Goal: Task Accomplishment & Management: Manage account settings

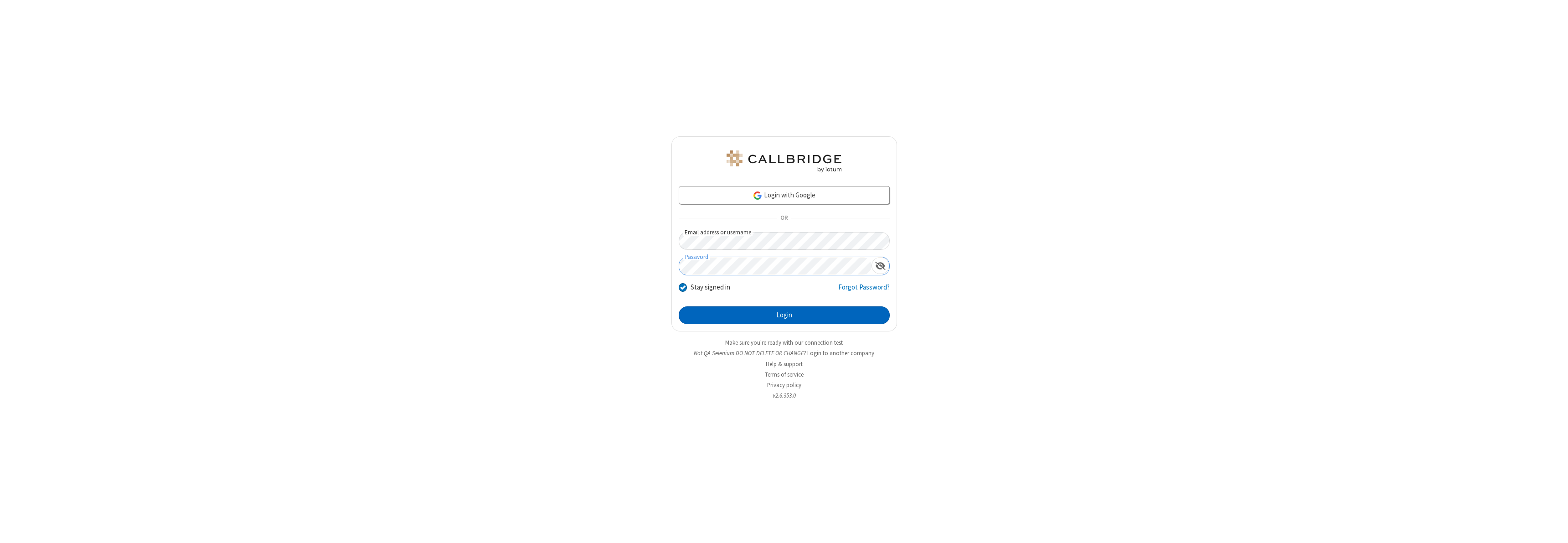
click at [784, 315] on button "Login" at bounding box center [784, 315] width 211 height 18
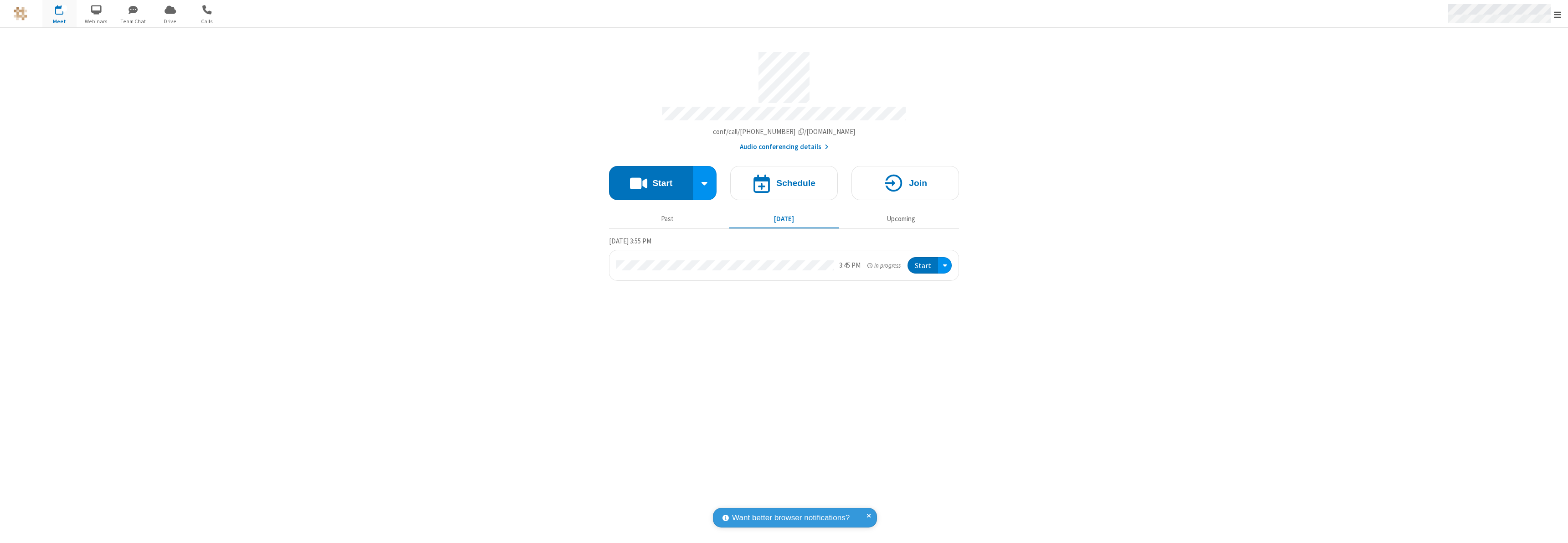
click at [1558, 14] on span "Open menu" at bounding box center [1557, 15] width 7 height 9
click at [1504, 61] on div "Settings" at bounding box center [1504, 62] width 127 height 25
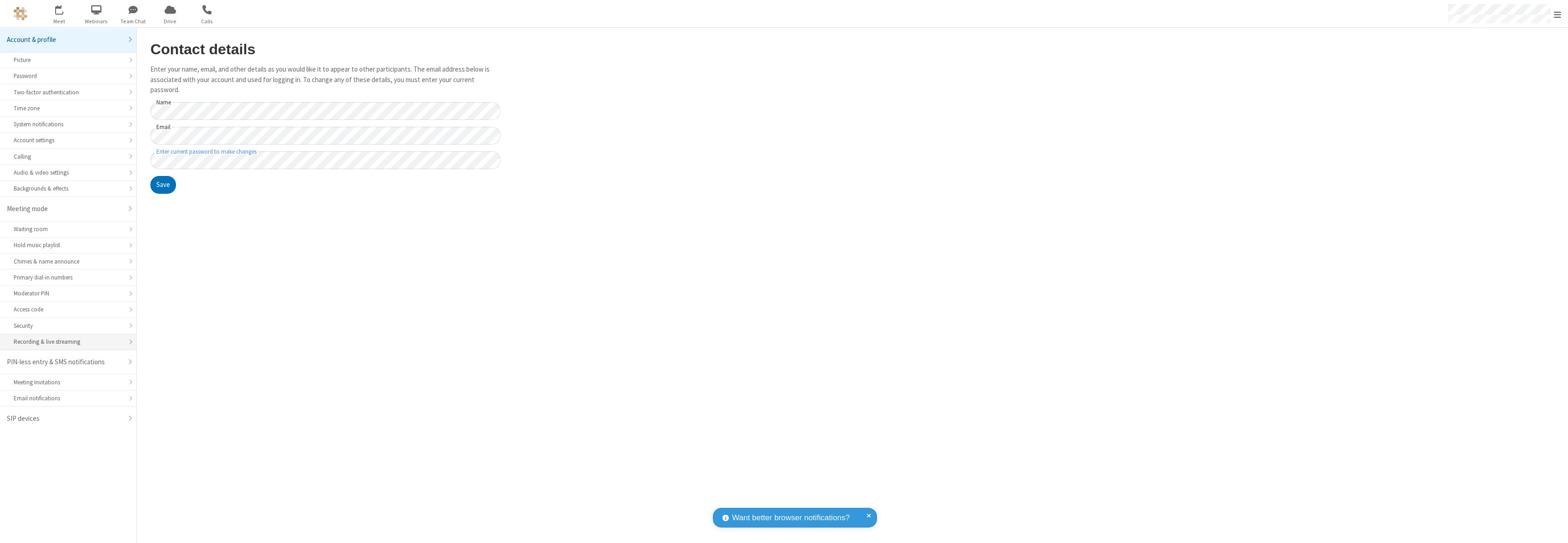
click at [68, 342] on div "Recording & live streaming" at bounding box center [69, 341] width 109 height 9
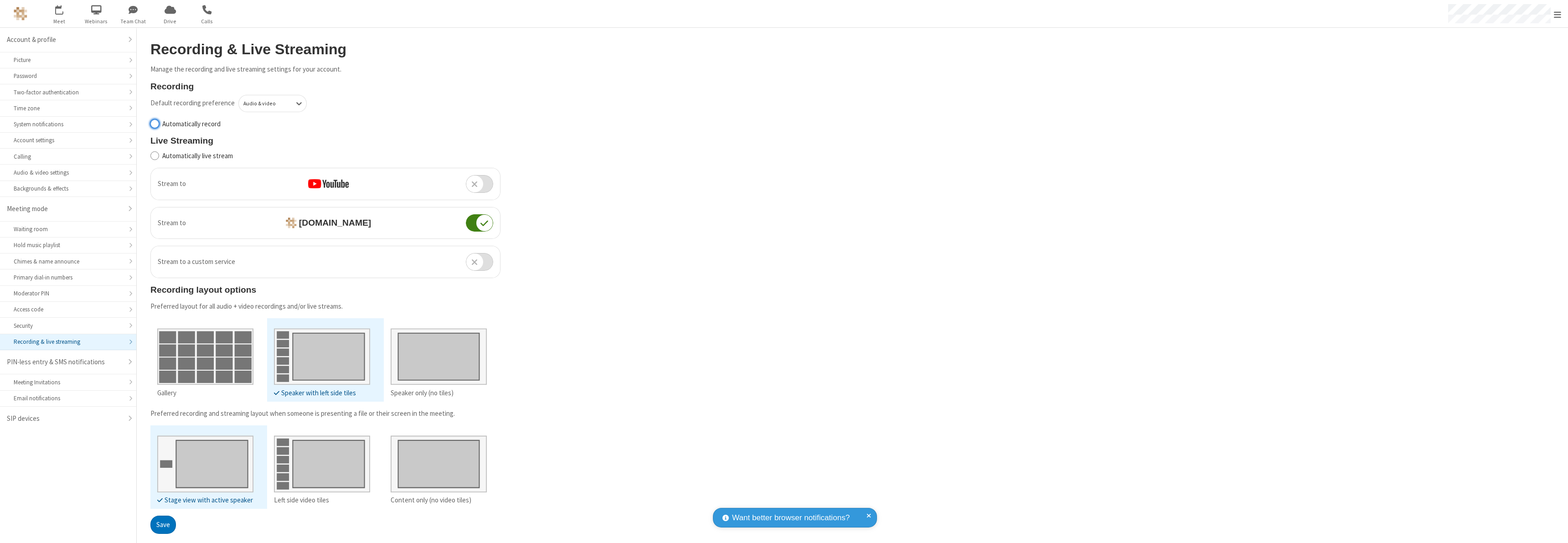
click at [154, 124] on input "Automatically record" at bounding box center [154, 124] width 9 height 9
checkbox input "true"
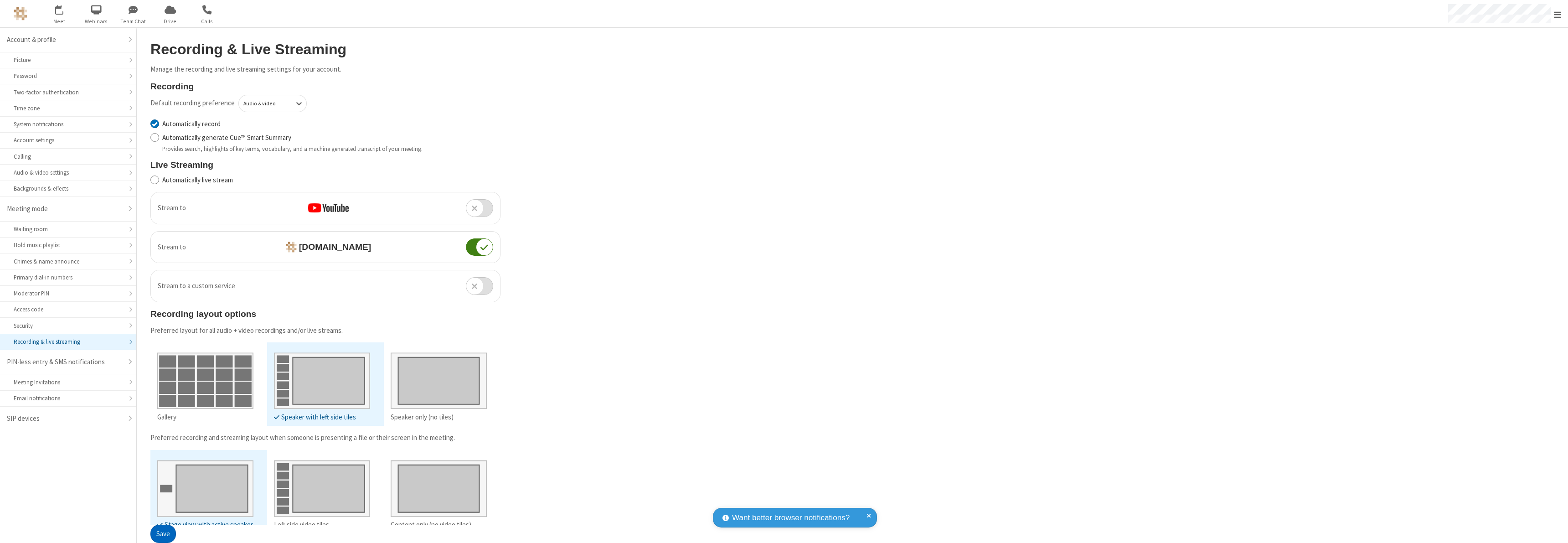
click at [163, 534] on button "Save" at bounding box center [163, 534] width 26 height 18
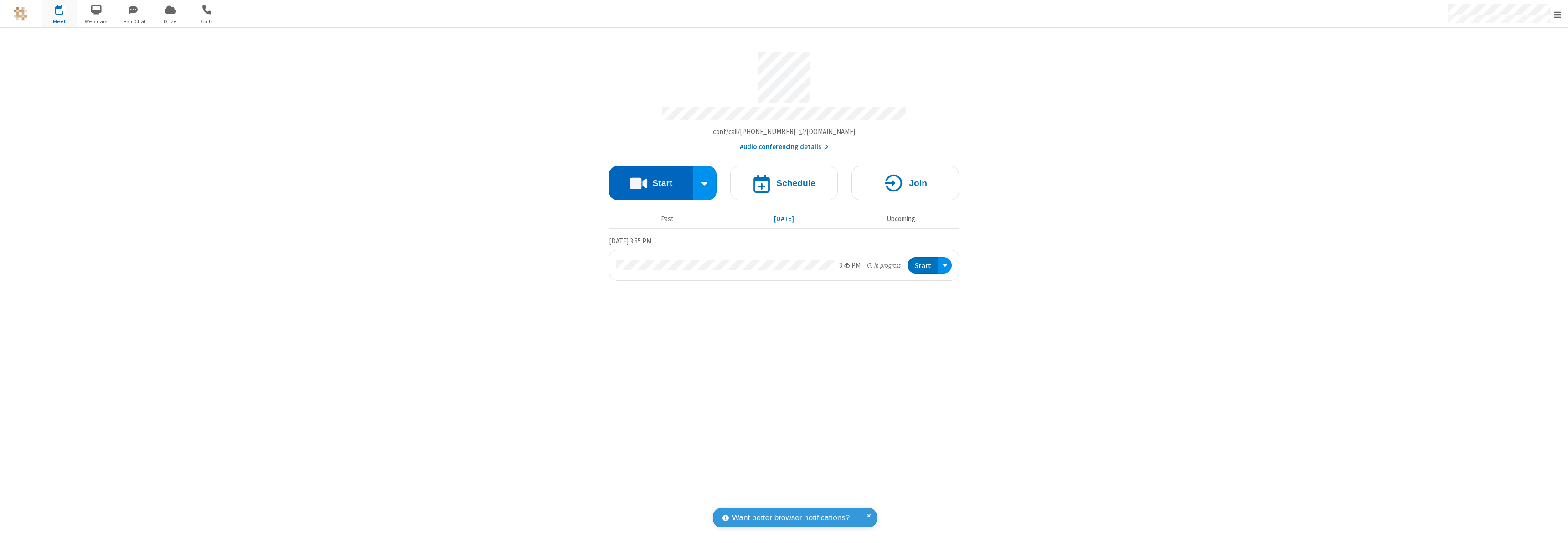
click at [651, 178] on button "Start" at bounding box center [651, 183] width 84 height 34
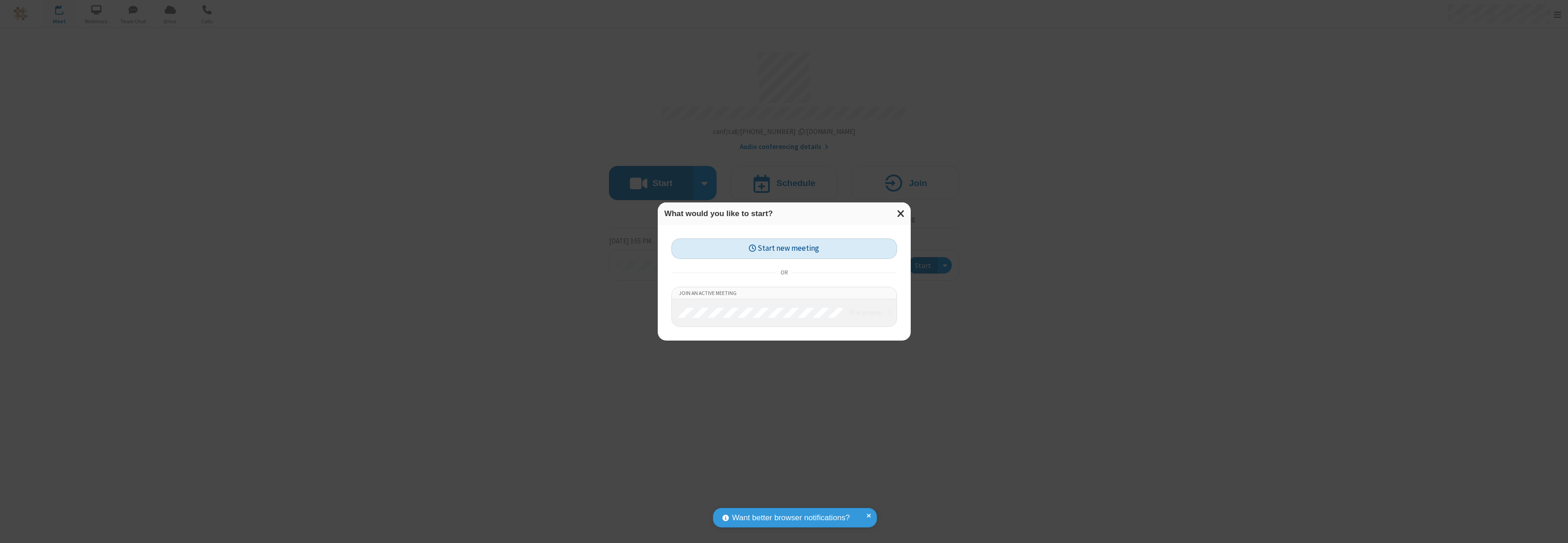
click at [784, 249] on button "Start new meeting" at bounding box center [785, 249] width 226 height 20
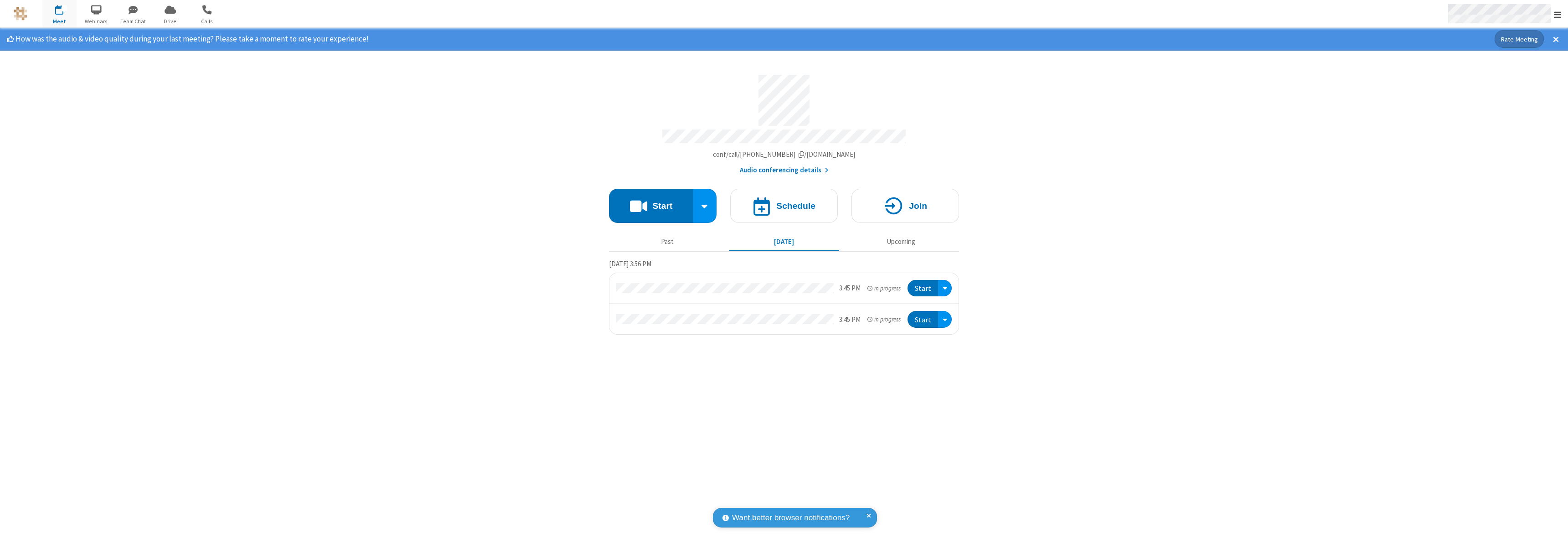
click at [1558, 14] on span "Open menu" at bounding box center [1557, 15] width 7 height 9
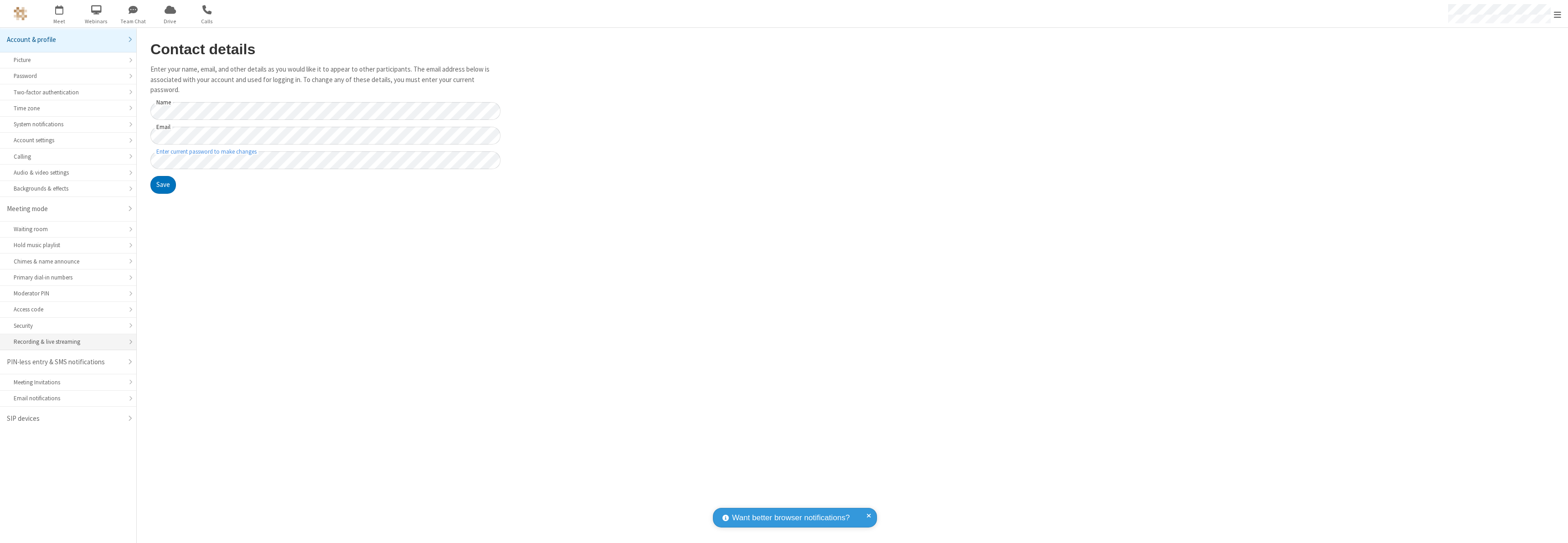
click at [68, 342] on div "Recording & live streaming" at bounding box center [69, 341] width 109 height 9
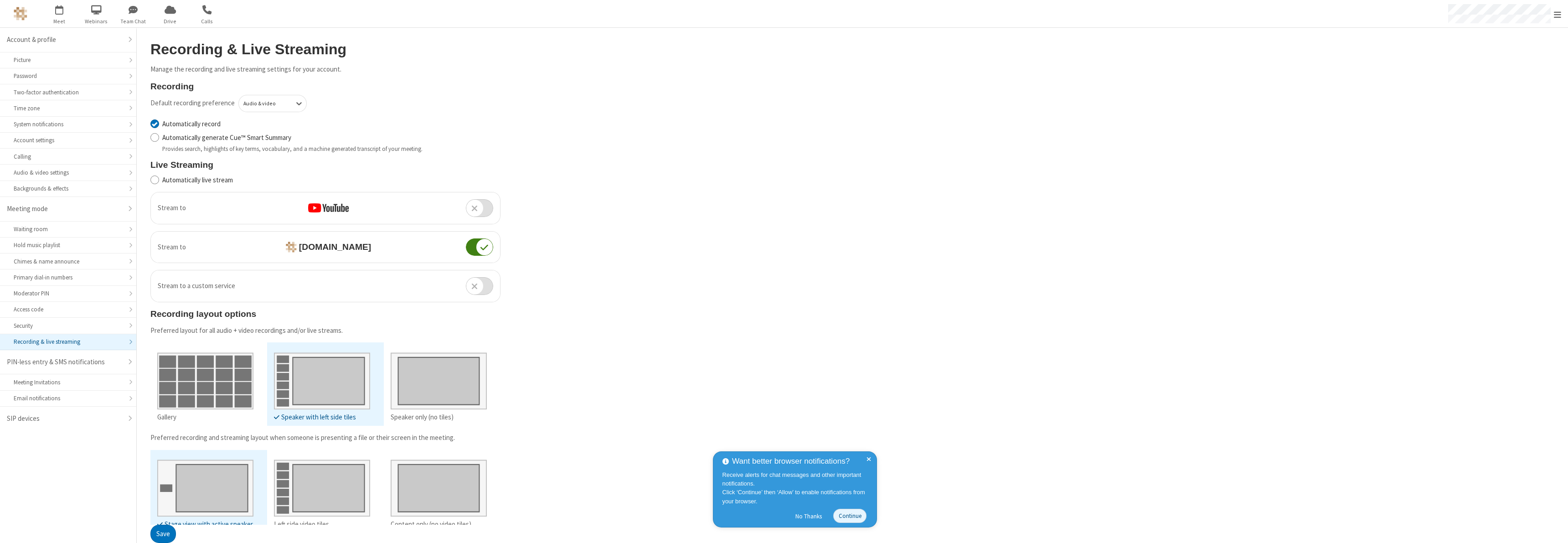
click at [154, 124] on input "Automatically record" at bounding box center [154, 124] width 9 height 9
checkbox input "false"
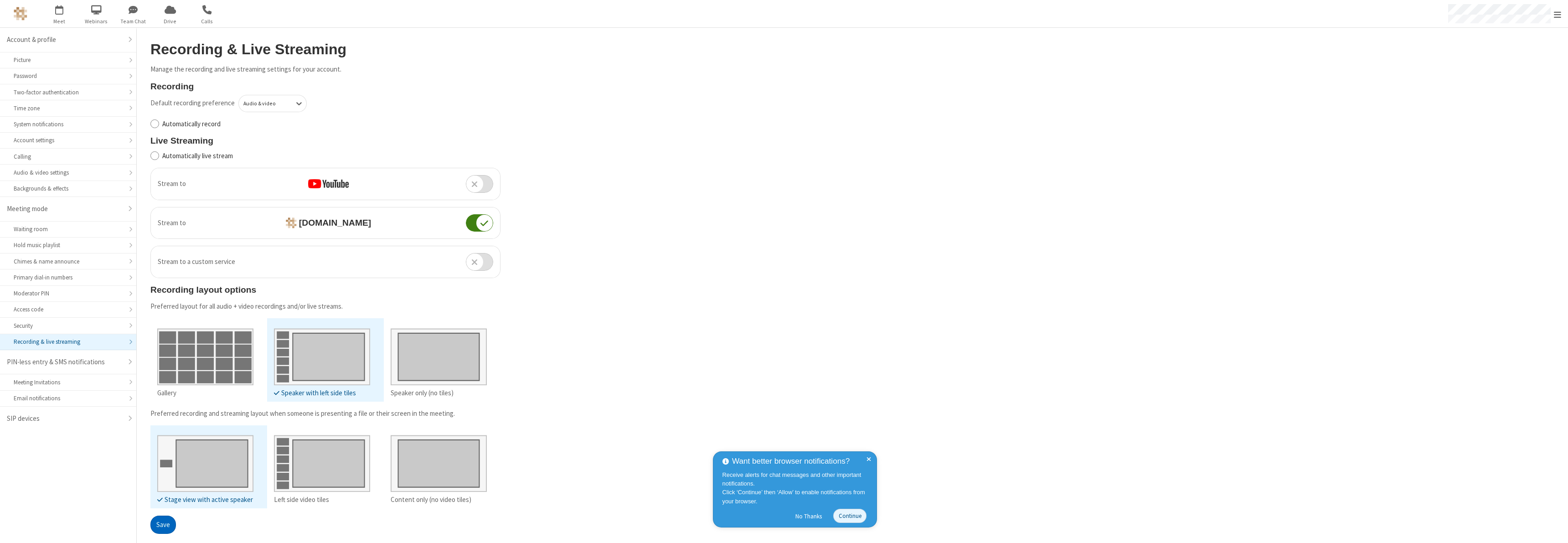
click at [163, 524] on button "Save" at bounding box center [163, 524] width 26 height 18
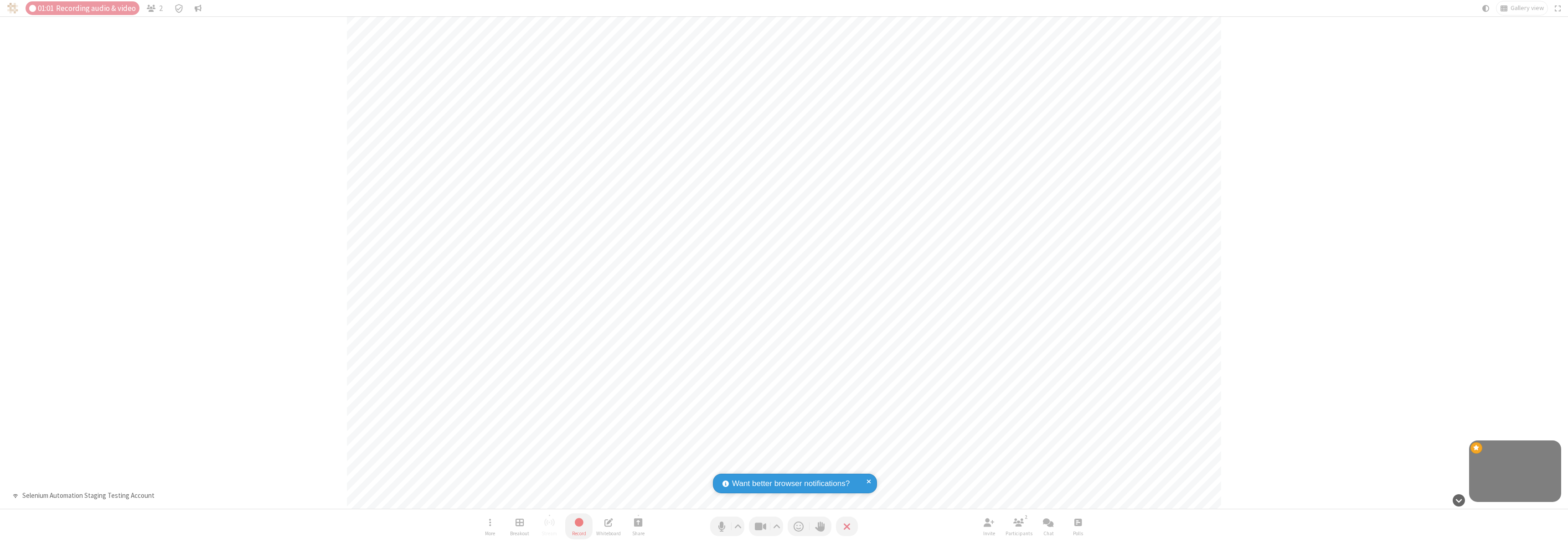
click at [579, 526] on span "Stop recording" at bounding box center [578, 522] width 10 height 12
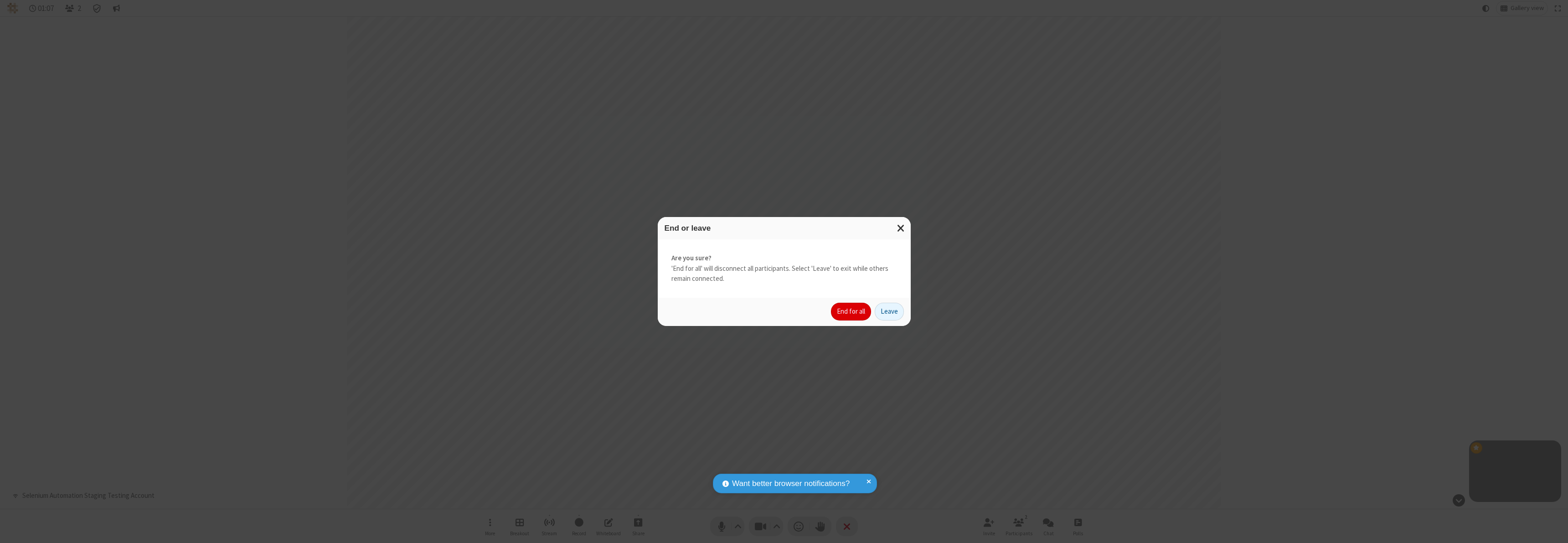
click at [852, 311] on button "End for all" at bounding box center [850, 311] width 40 height 18
